Goal: Find specific page/section: Find specific page/section

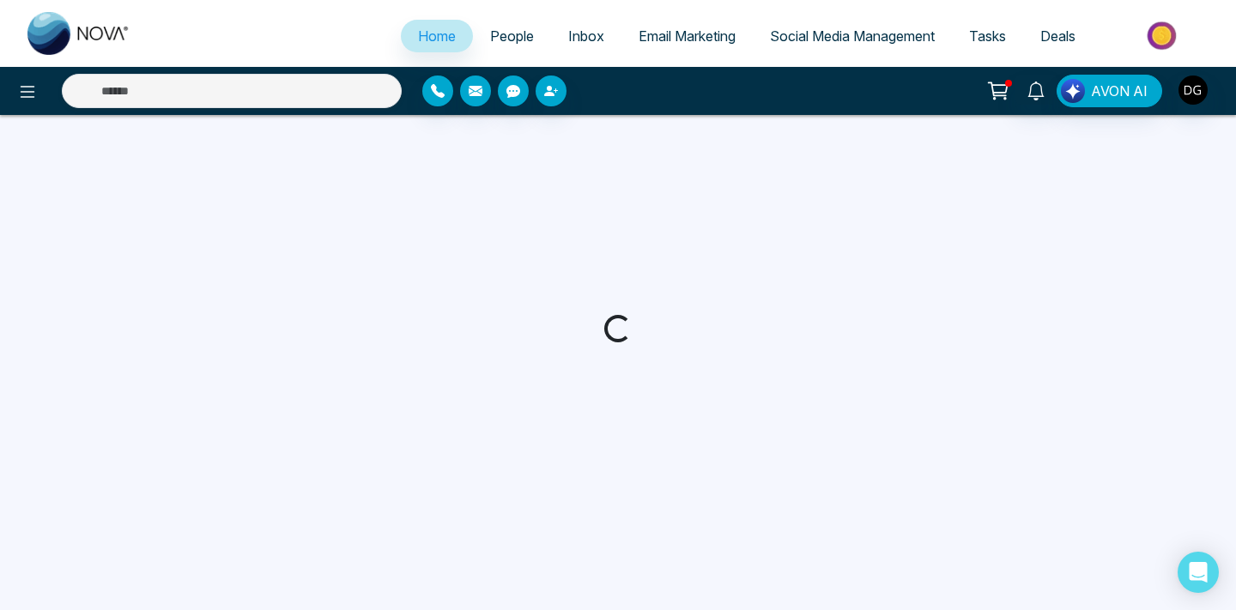
select select "*"
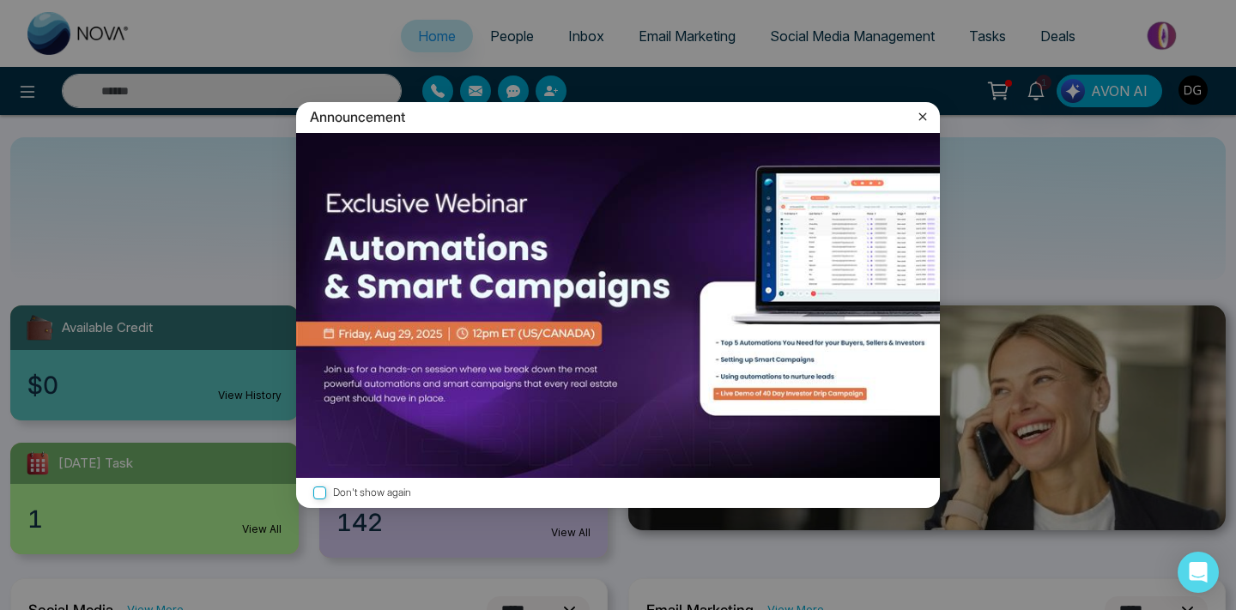
click at [932, 112] on div "Announcement" at bounding box center [618, 117] width 644 height 30
click at [925, 112] on icon at bounding box center [922, 116] width 17 height 17
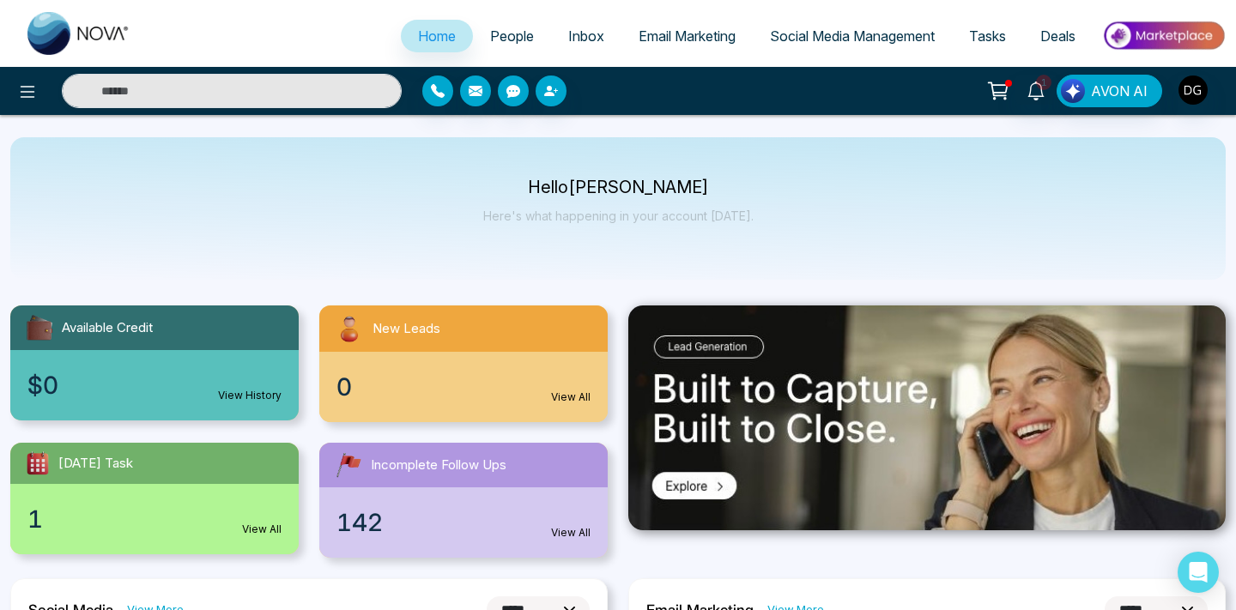
click at [487, 27] on link "People" at bounding box center [512, 36] width 78 height 33
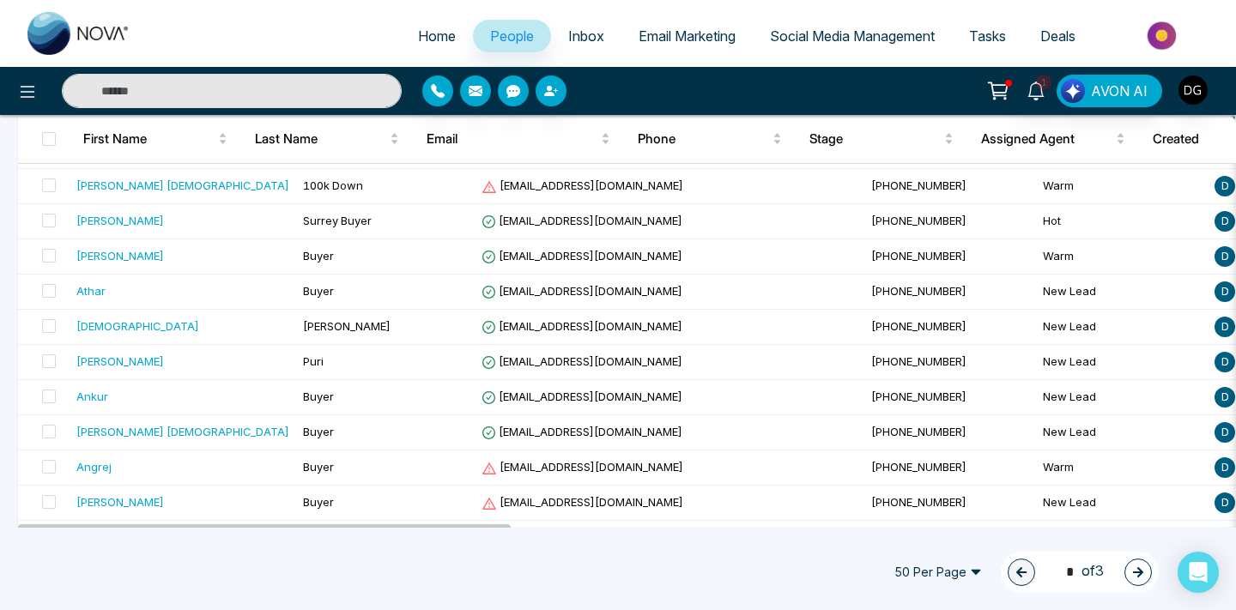
scroll to position [1583, 0]
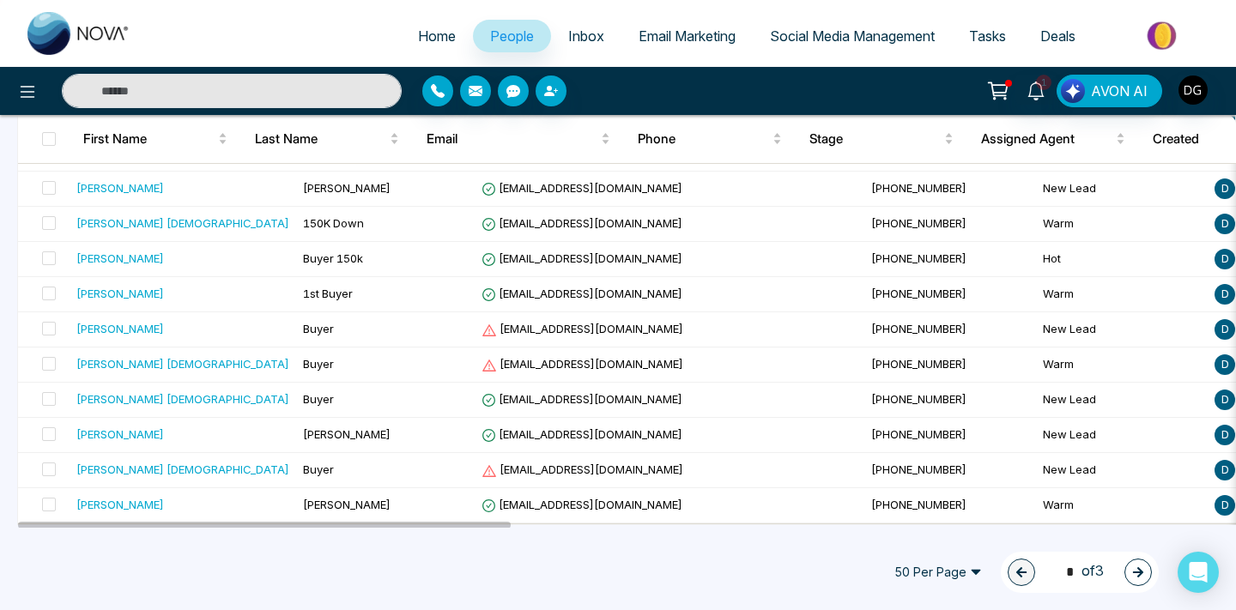
click at [1126, 579] on button "button" at bounding box center [1138, 572] width 27 height 27
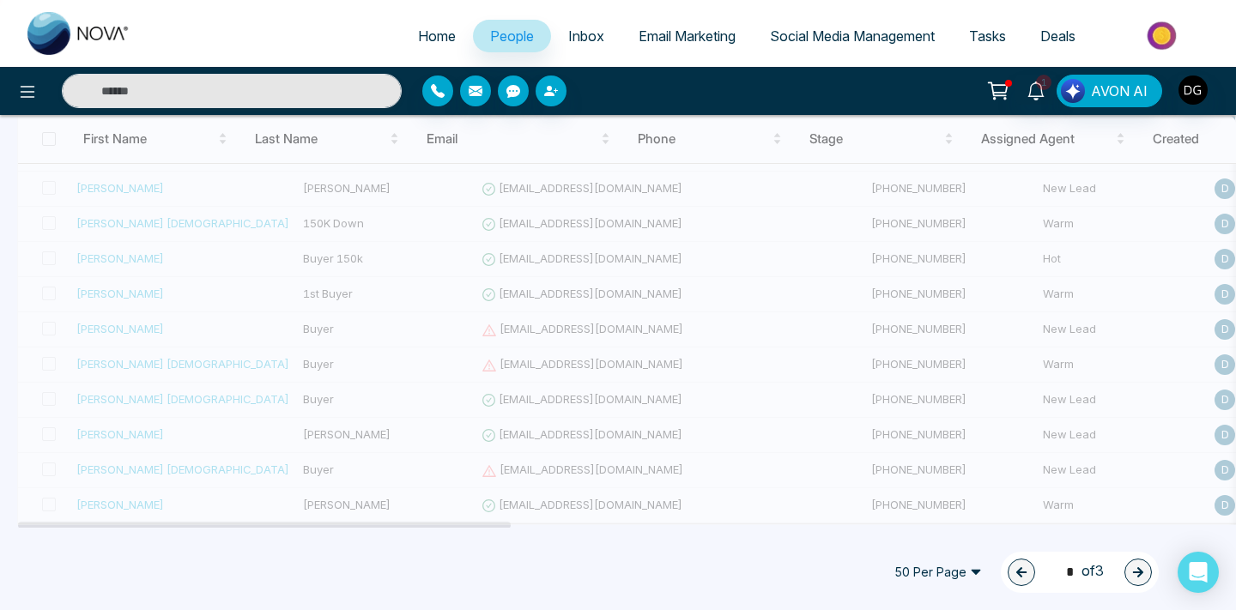
type input "*"
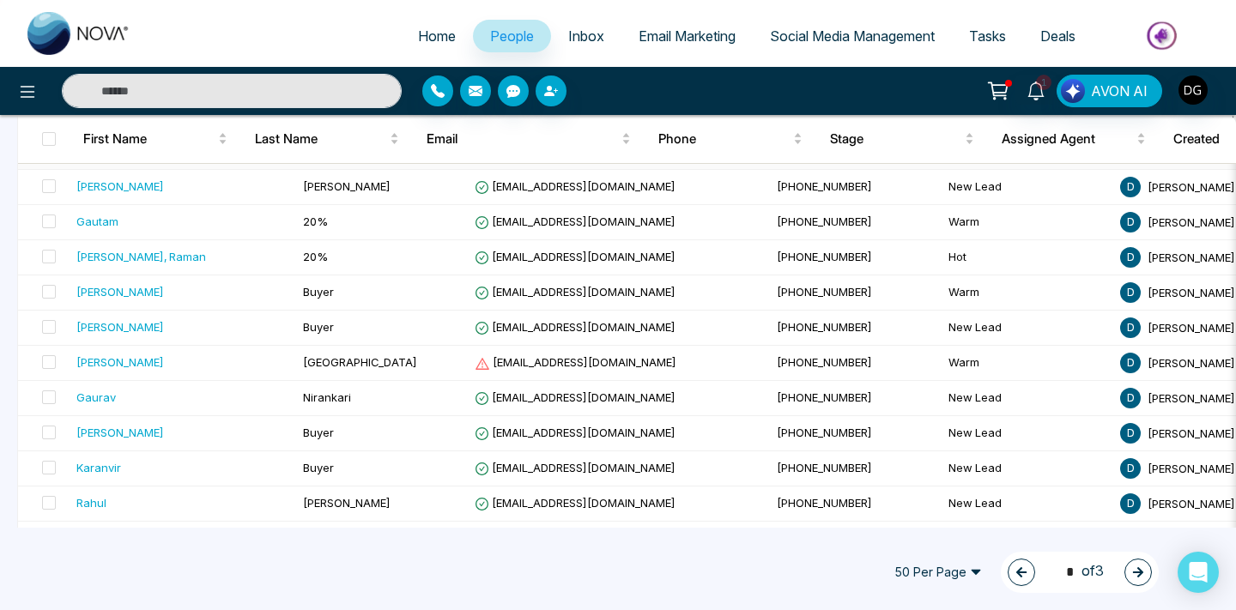
scroll to position [325, 0]
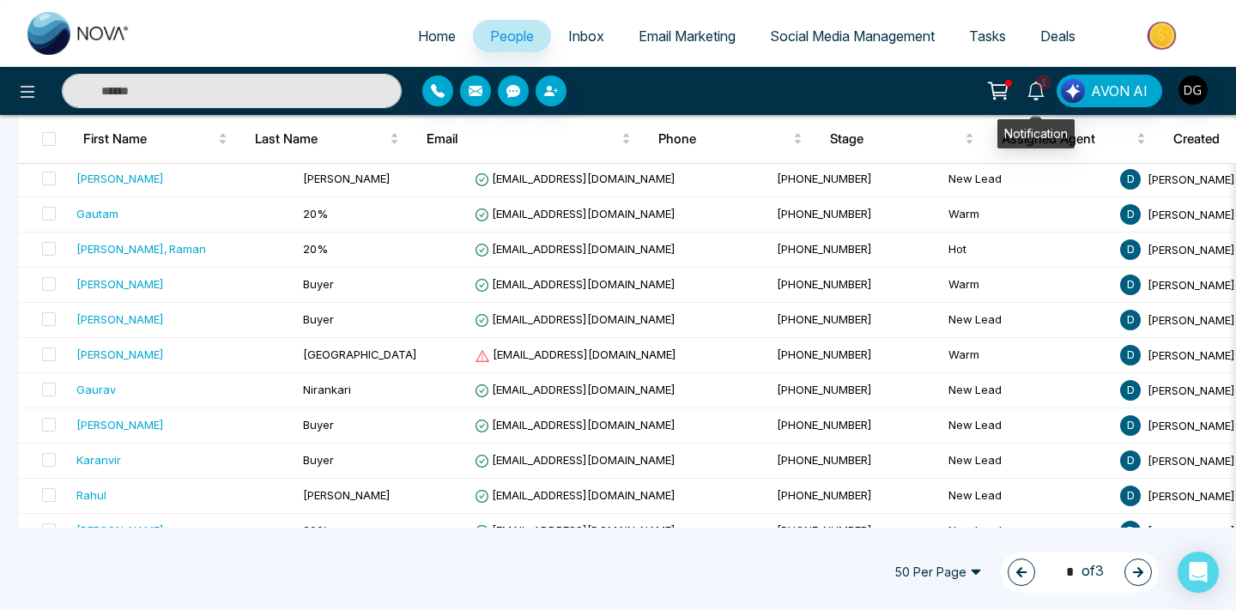
click at [1053, 88] on link "1" at bounding box center [1036, 90] width 41 height 30
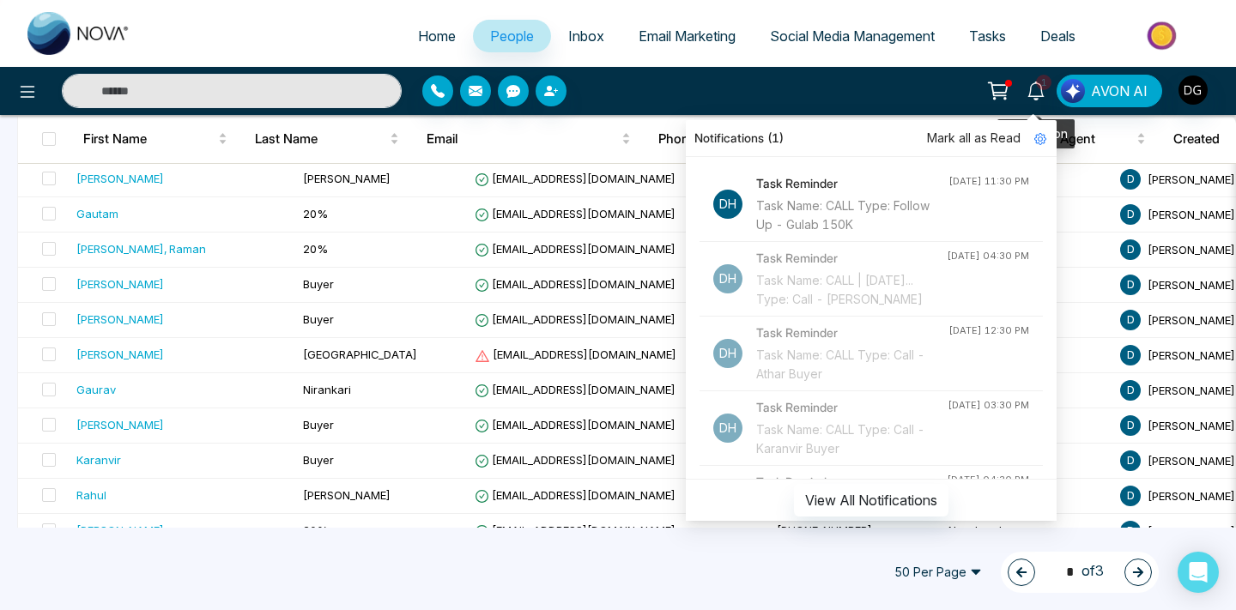
click at [1053, 88] on link "1" at bounding box center [1036, 90] width 41 height 30
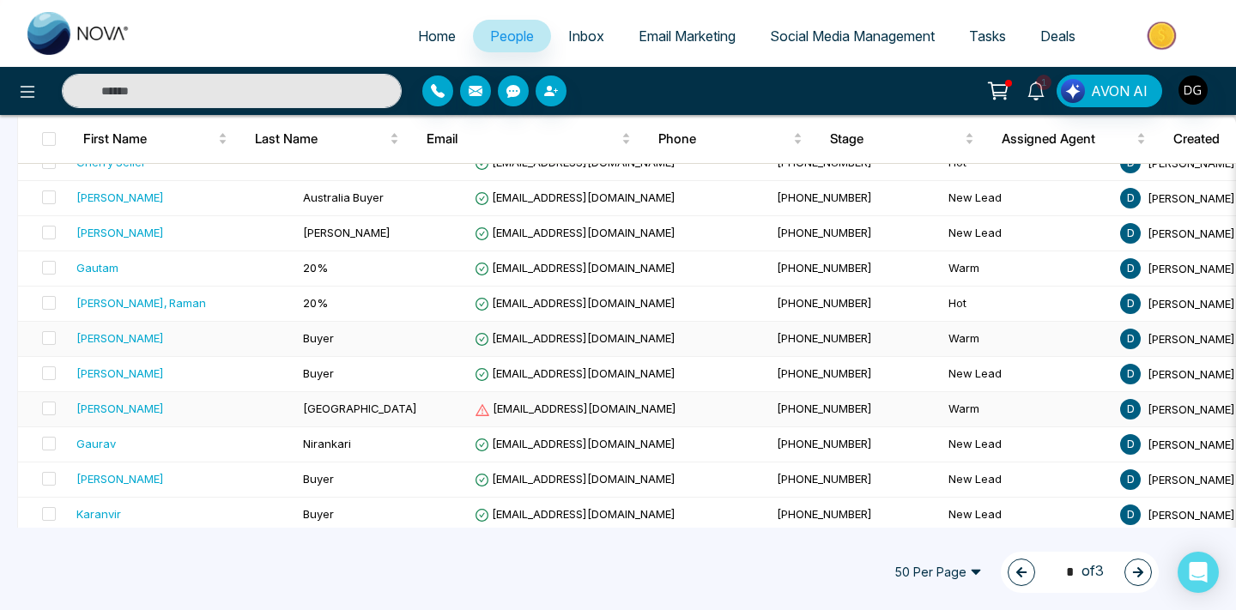
scroll to position [131, 0]
